Goal: Information Seeking & Learning: Learn about a topic

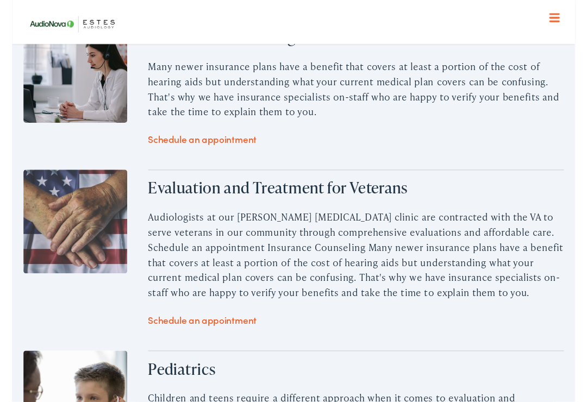
scroll to position [1684, 0]
click at [9, 219] on div "Additional clinic details Insurance Counseling Many newer insurance plans have …" at bounding box center [293, 224] width 587 height 641
click at [9, 222] on div "Additional clinic details Insurance Counseling Many newer insurance plans have …" at bounding box center [293, 223] width 587 height 641
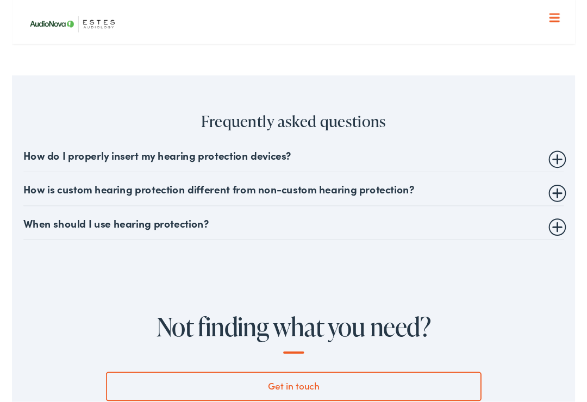
scroll to position [3849, 0]
click at [322, 387] on div "Get in touch" at bounding box center [293, 406] width 391 height 39
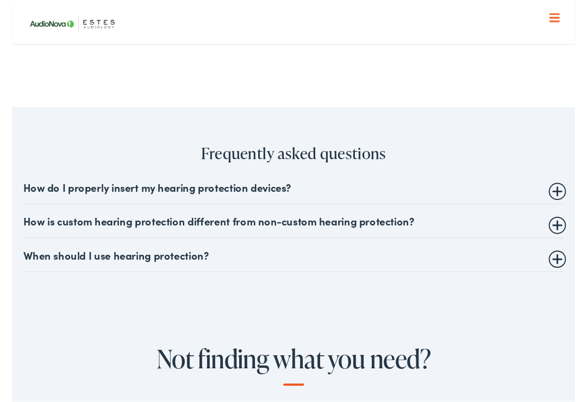
scroll to position [3812, 0]
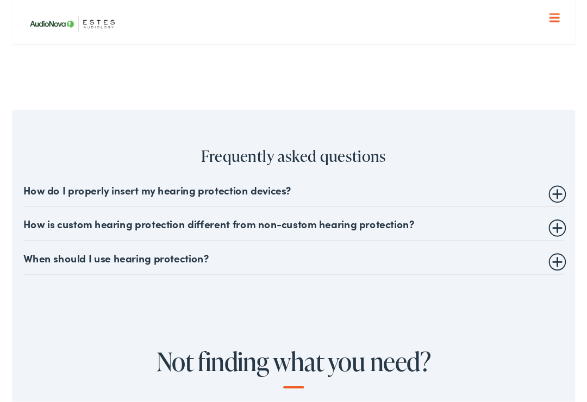
click at [240, 191] on summary "How do I properly insert my hearing protection devices?" at bounding box center [293, 197] width 563 height 13
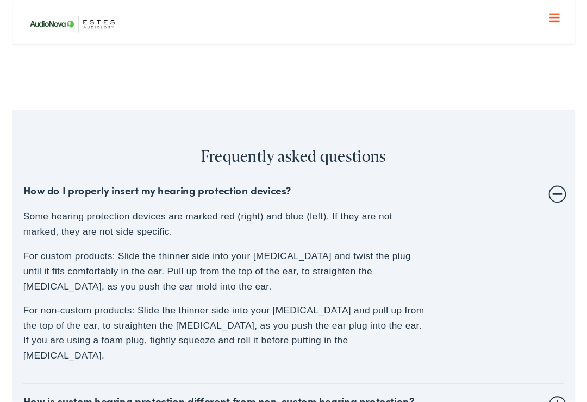
scroll to position [3813, 0]
click at [409, 315] on p "For non-custom products: Slide the thinner side into your [MEDICAL_DATA] and pu…" at bounding box center [221, 346] width 418 height 62
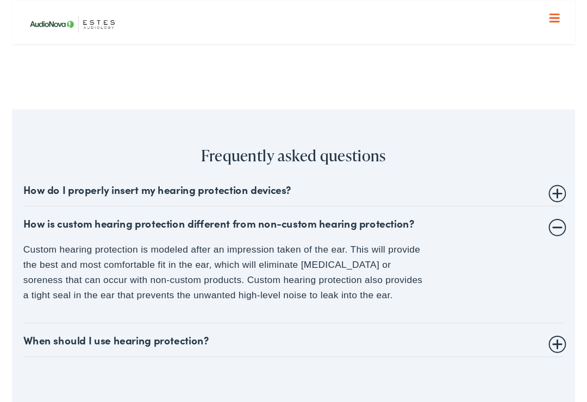
click at [174, 348] on summary "When should I use hearing protection?" at bounding box center [293, 354] width 563 height 13
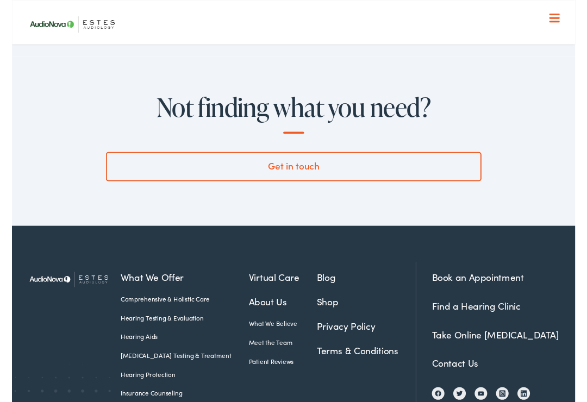
scroll to position [4219, 0]
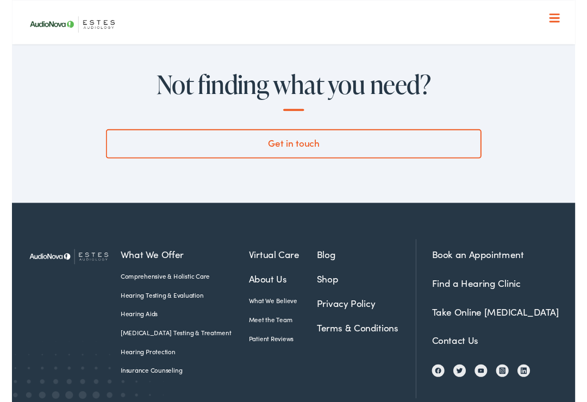
click at [571, 25] on nav "What We Offer Comprehensive & Holistic Care Hearing Testing & Evaluation Hearin…" at bounding box center [293, 111] width 563 height 223
click at [569, 27] on nav "What We Offer Comprehensive & Holistic Care Hearing Testing & Evaluation Hearin…" at bounding box center [293, 111] width 563 height 223
click at [574, 17] on nav "What We Offer Comprehensive & Holistic Care Hearing Testing & Evaluation Hearin…" at bounding box center [293, 111] width 563 height 223
click at [572, 23] on nav "What We Offer Comprehensive & Holistic Care Hearing Testing & Evaluation Hearin…" at bounding box center [293, 111] width 563 height 223
click at [574, 22] on nav "What We Offer Comprehensive & Holistic Care Hearing Testing & Evaluation Hearin…" at bounding box center [293, 111] width 563 height 223
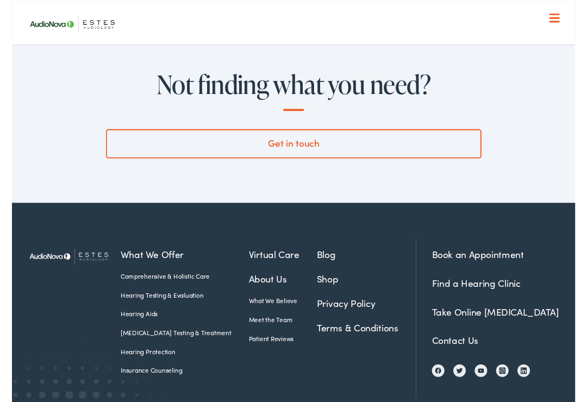
click at [584, 23] on div "Menu Close Schedule an Appointment Take Online [MEDICAL_DATA] Contact Us Find a…" at bounding box center [293, 173] width 587 height 347
click at [582, 22] on div "Menu Close Schedule an Appointment Take Online [MEDICAL_DATA] Contact Us Find a…" at bounding box center [293, 173] width 587 height 347
click at [575, 19] on nav "What We Offer Comprehensive & Holistic Care Hearing Testing & Evaluation Hearin…" at bounding box center [293, 111] width 563 height 223
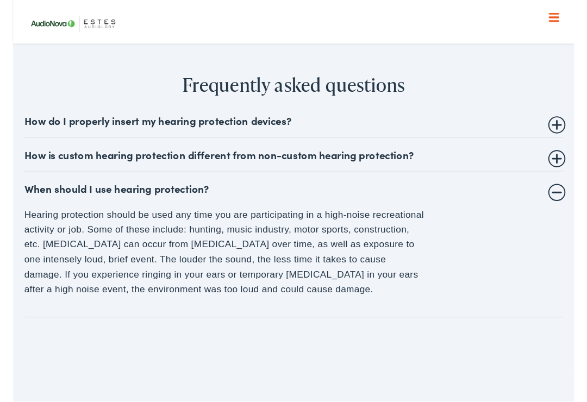
scroll to position [4218, 0]
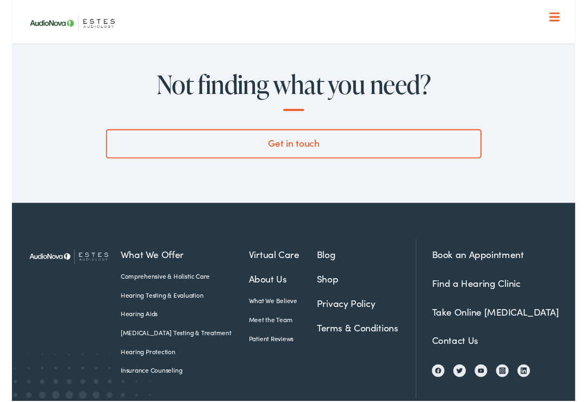
click at [131, 323] on link "Hearing Aids" at bounding box center [180, 328] width 134 height 10
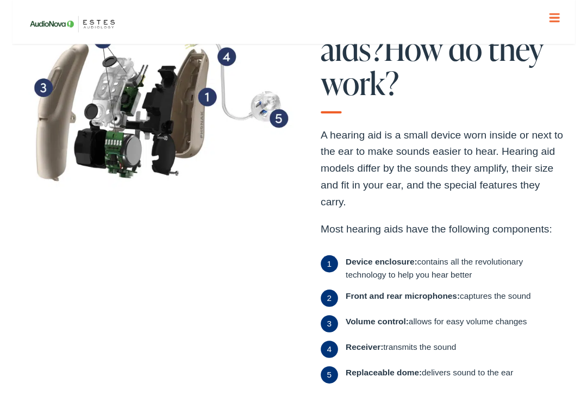
scroll to position [331, 0]
click at [285, 402] on div "What are hearing aids? How do they work? A hearing aid is a small device worn i…" at bounding box center [293, 203] width 587 height 488
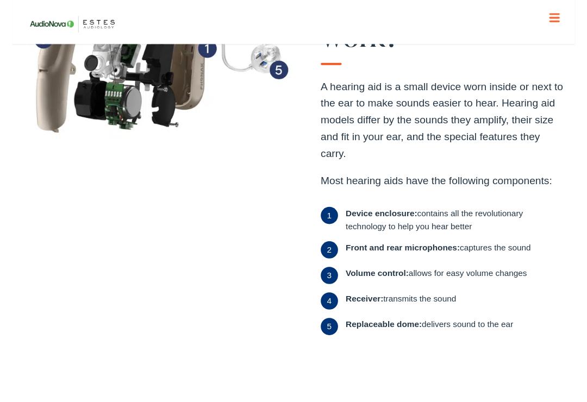
scroll to position [385, 0]
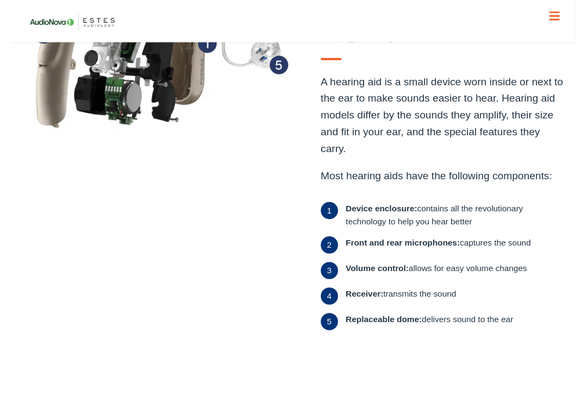
click at [275, 337] on div "What are hearing aids? How do they work? A hearing aid is a small device worn i…" at bounding box center [293, 149] width 563 height 412
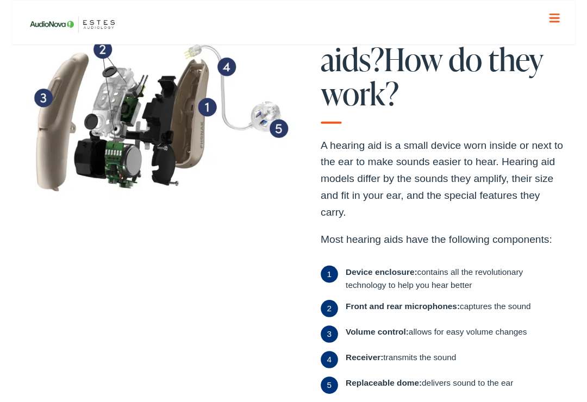
scroll to position [315, 0]
